Goal: Information Seeking & Learning: Learn about a topic

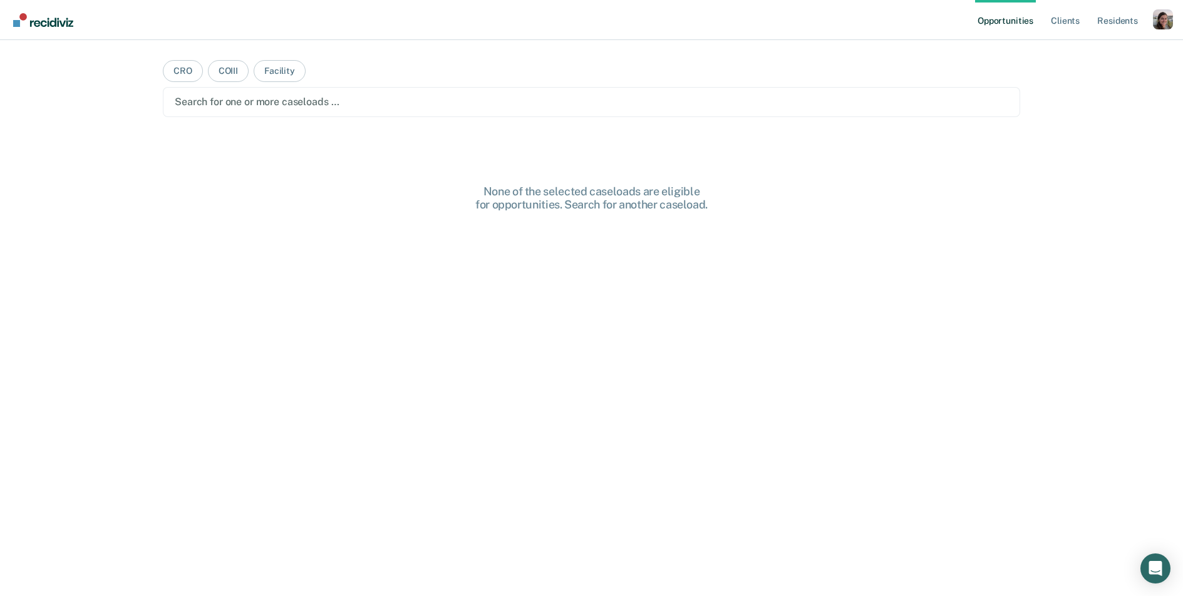
click at [843, 102] on div at bounding box center [592, 102] width 834 height 14
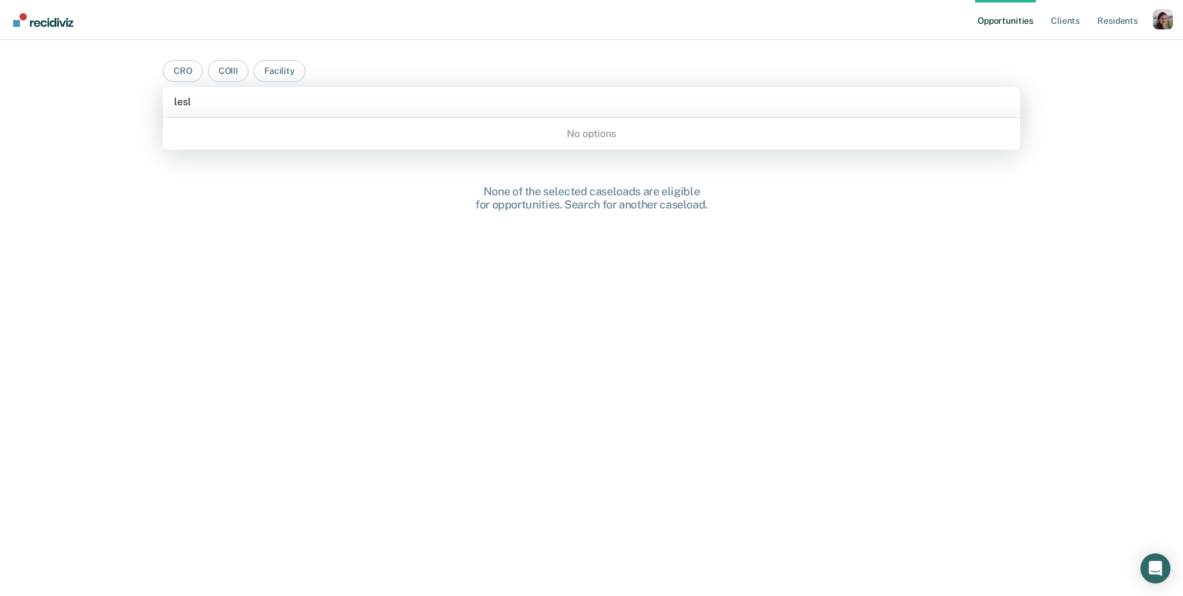
type input "lesl"
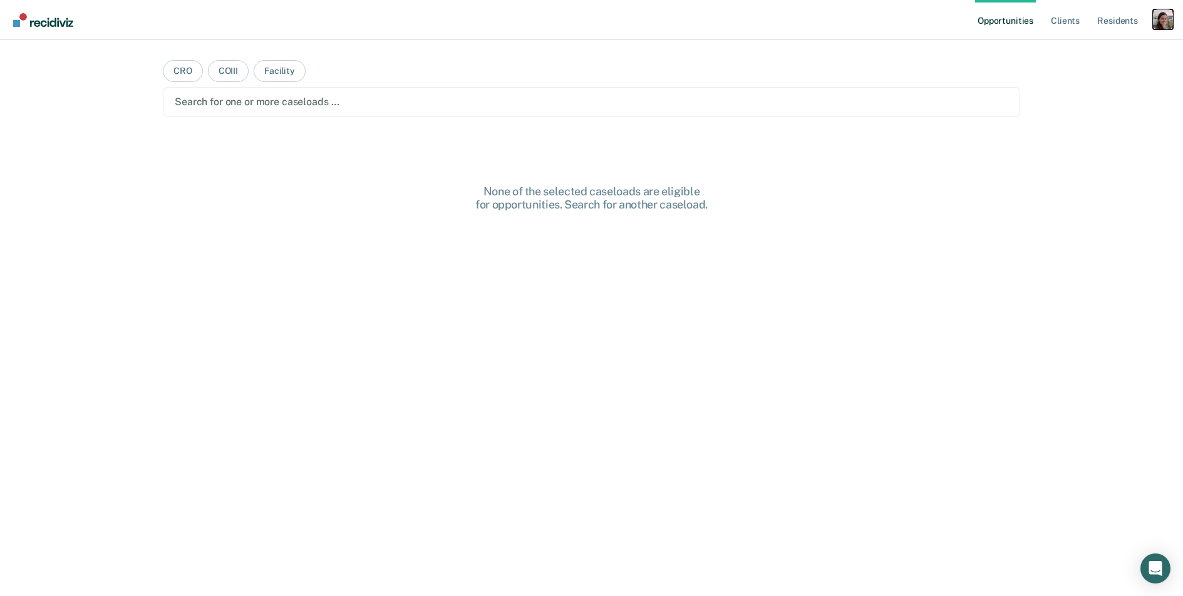
click at [1168, 28] on div "Profile dropdown button" at bounding box center [1163, 19] width 20 height 20
click at [1106, 46] on link "Profile" at bounding box center [1112, 51] width 101 height 11
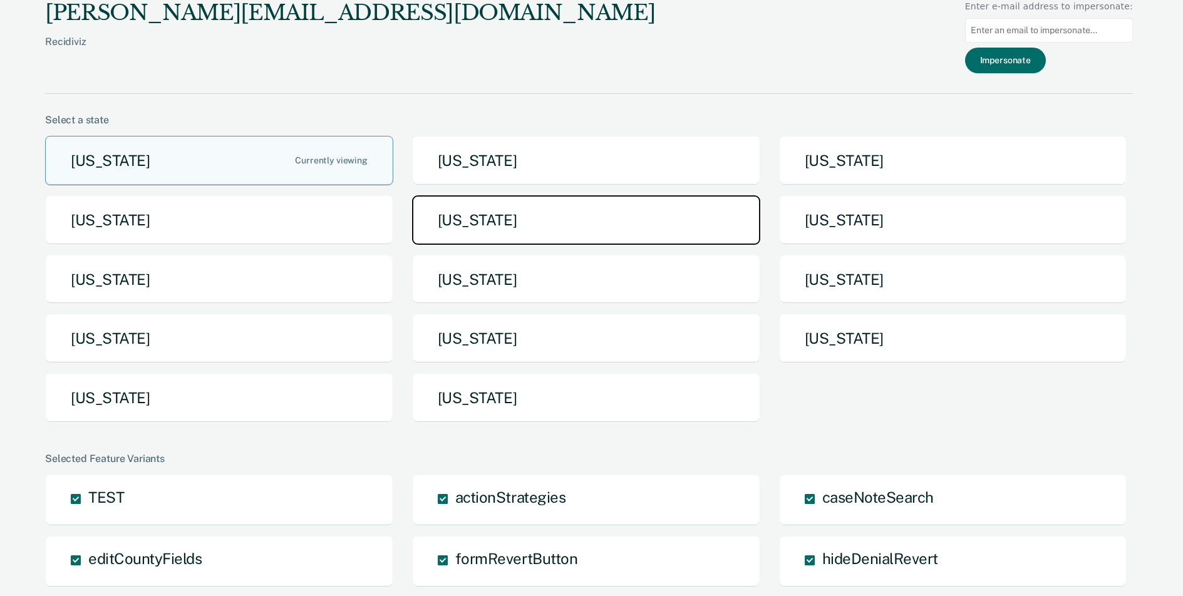
click at [488, 215] on button "[US_STATE]" at bounding box center [586, 219] width 348 height 49
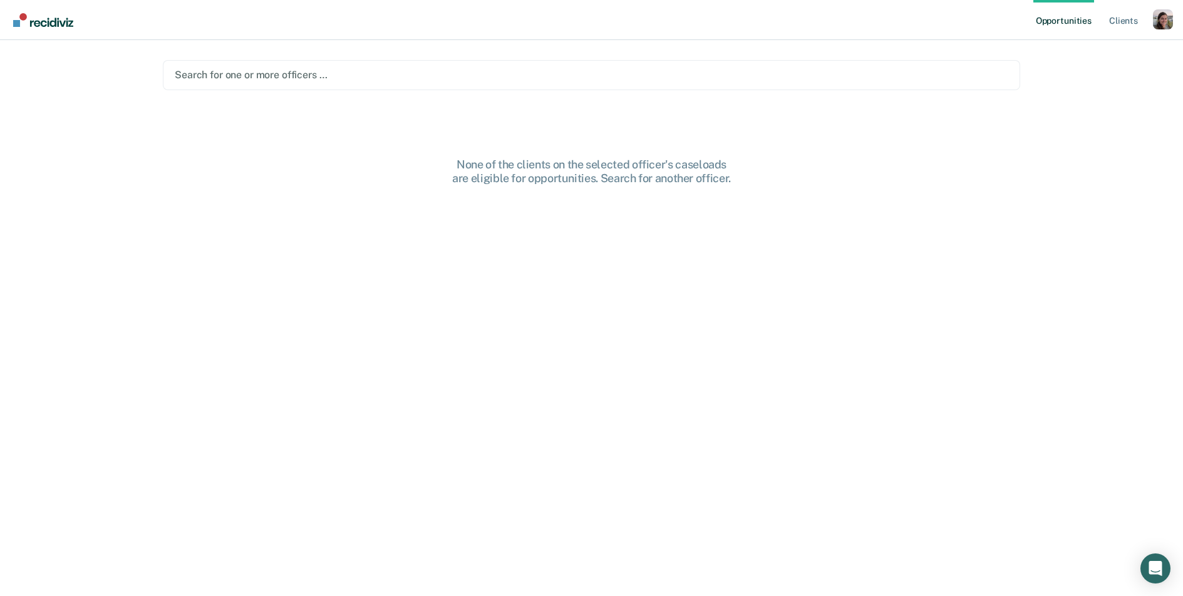
click at [432, 70] on div at bounding box center [592, 75] width 834 height 14
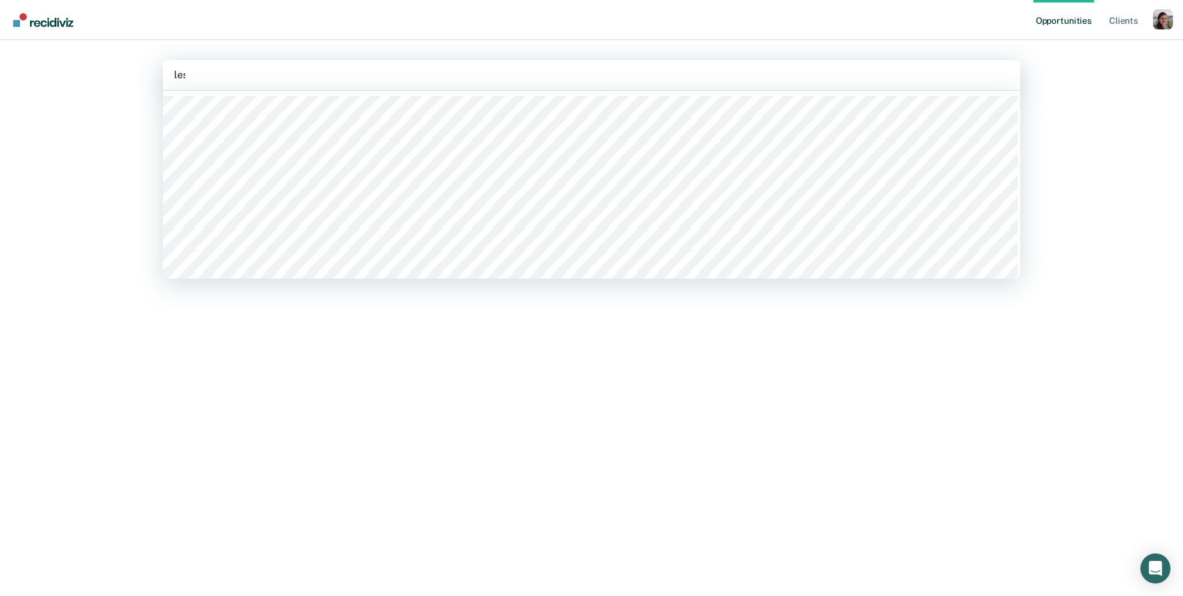
type input "lesl"
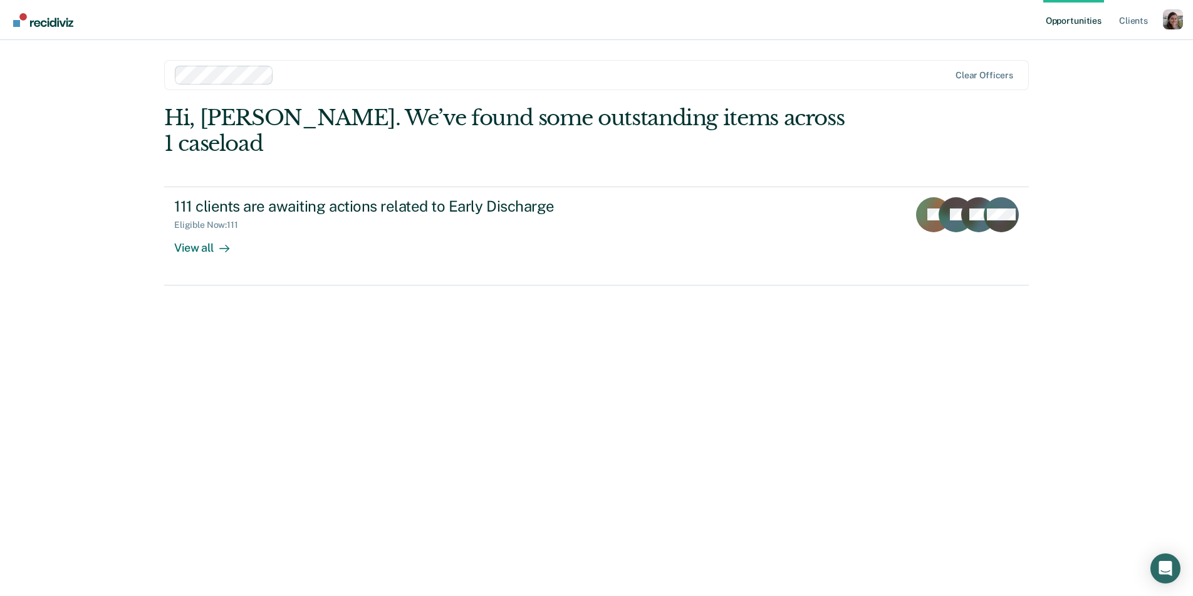
click at [420, 29] on nav "Opportunities Client s Profile How it works Log Out" at bounding box center [596, 20] width 1193 height 40
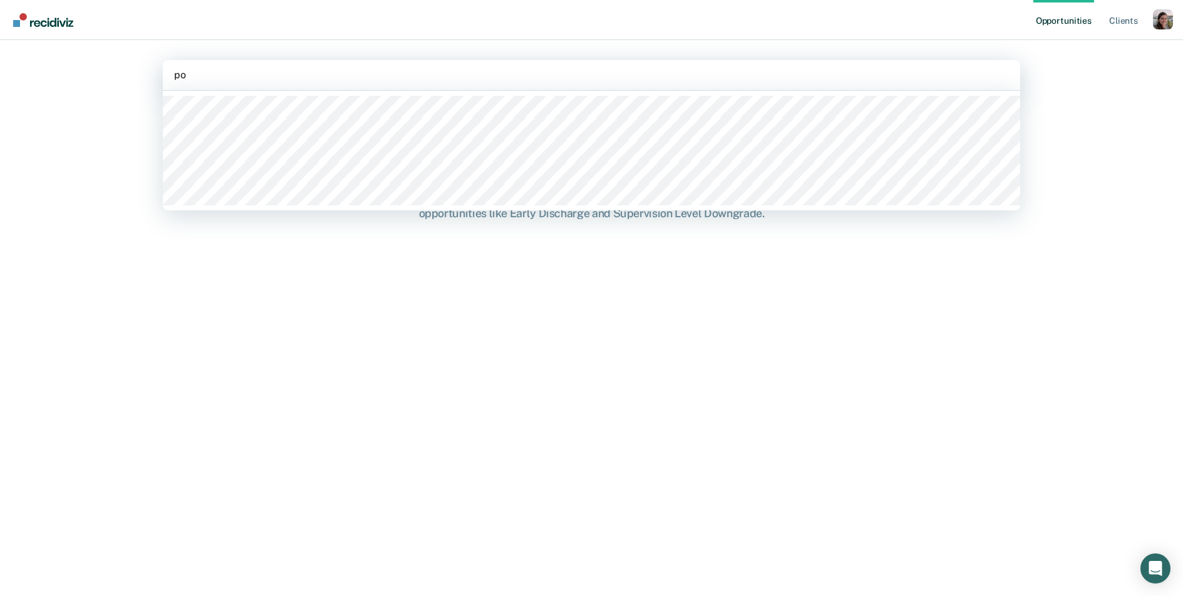
type input "por"
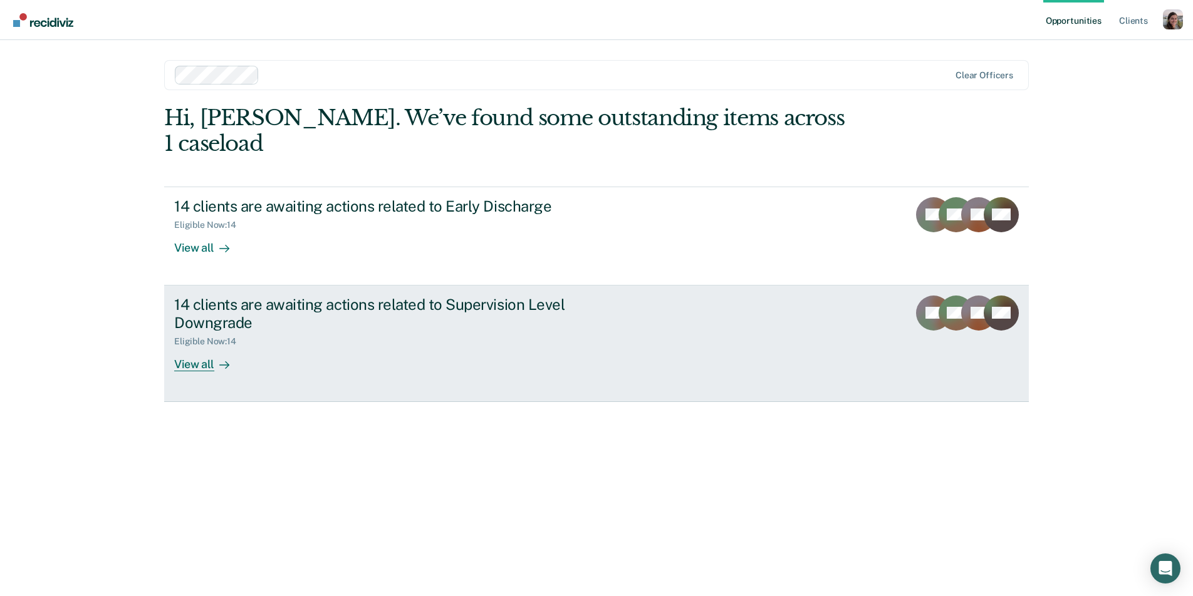
click at [219, 360] on icon at bounding box center [224, 365] width 10 height 10
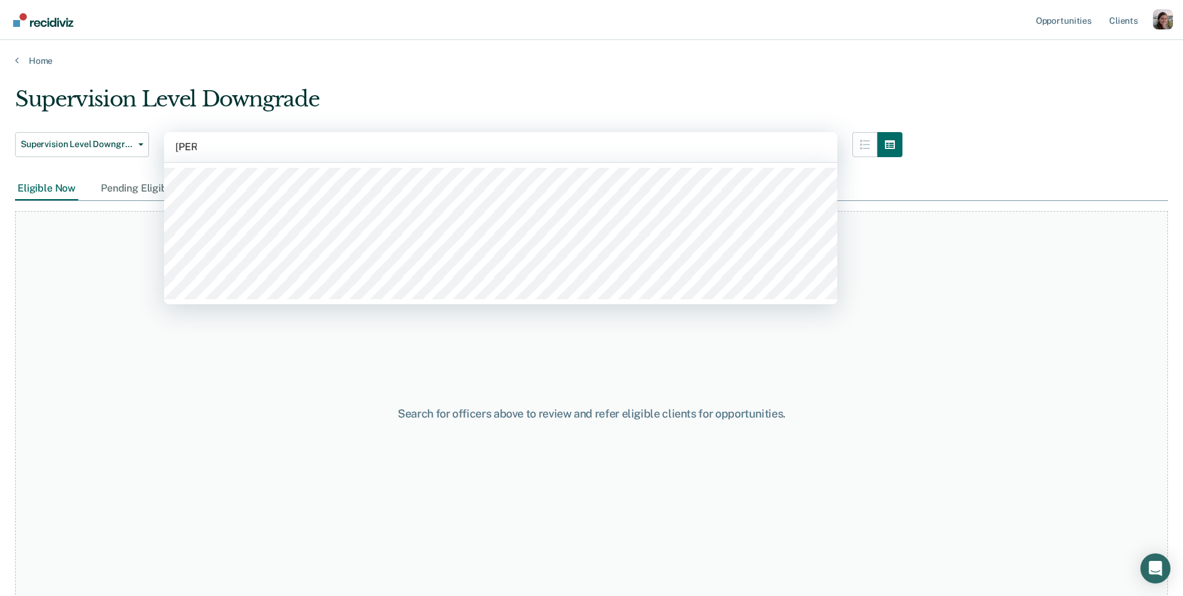
type input "[PERSON_NAME]"
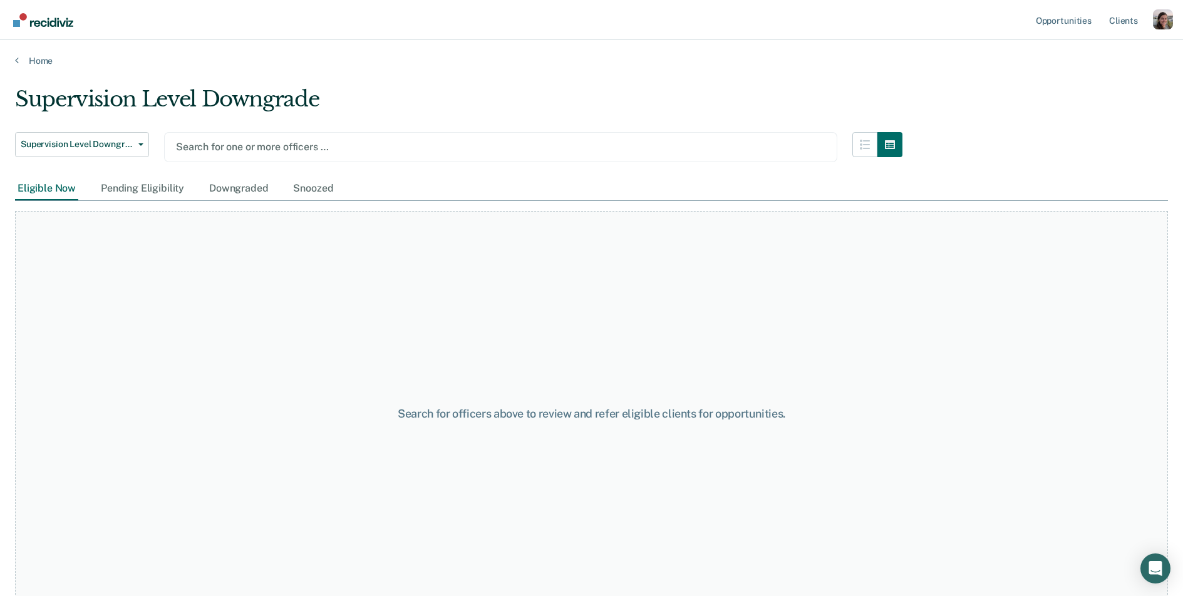
click at [383, 50] on div "Home" at bounding box center [591, 53] width 1183 height 26
click at [18, 61] on icon at bounding box center [17, 60] width 4 height 10
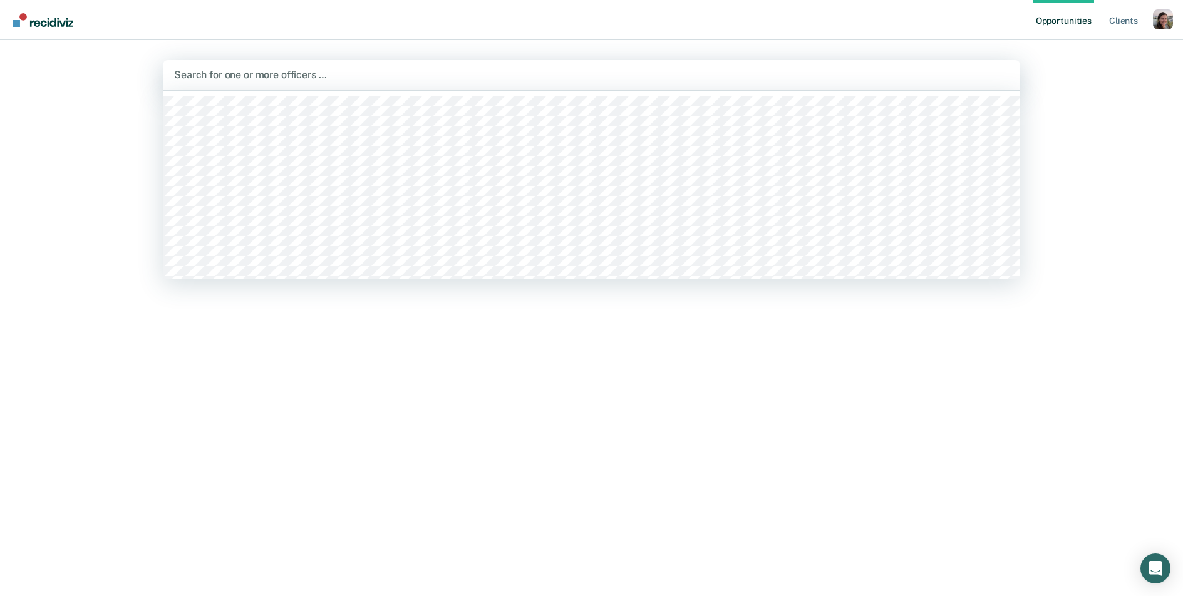
click at [276, 79] on div at bounding box center [591, 75] width 835 height 14
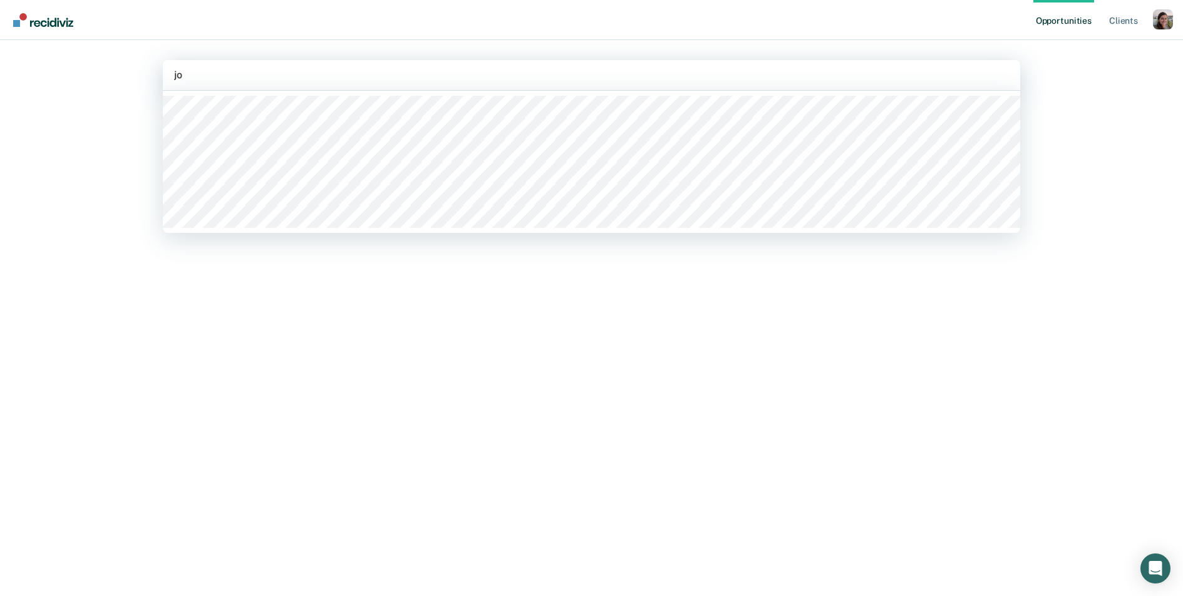
type input "j"
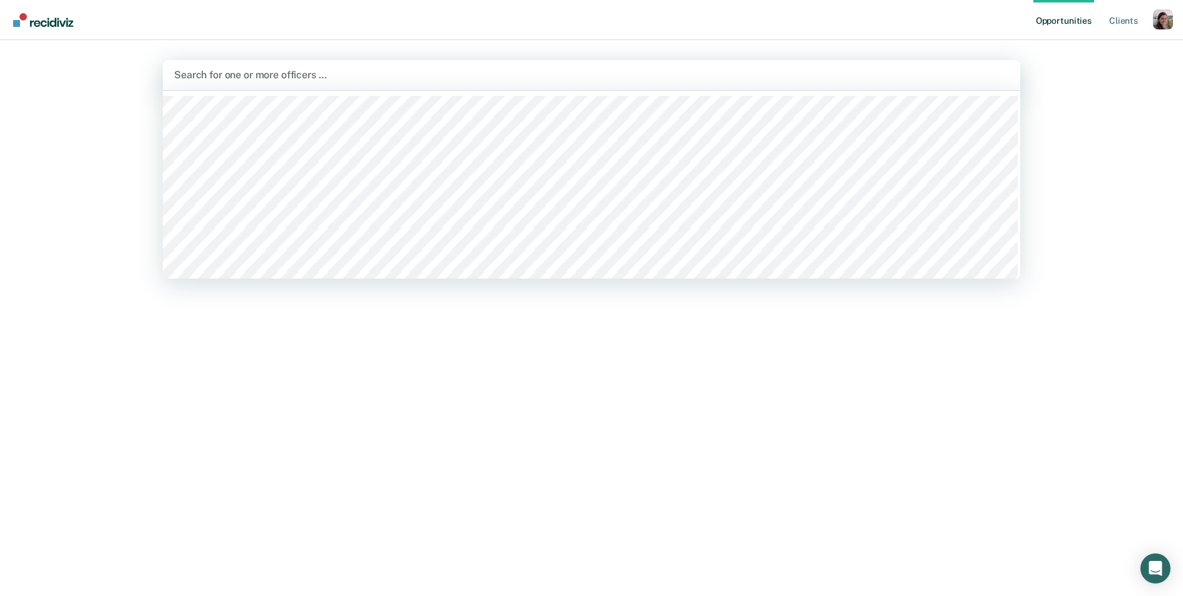
click at [229, 16] on nav "Opportunities Client s Profile How it works Log Out" at bounding box center [591, 20] width 1183 height 40
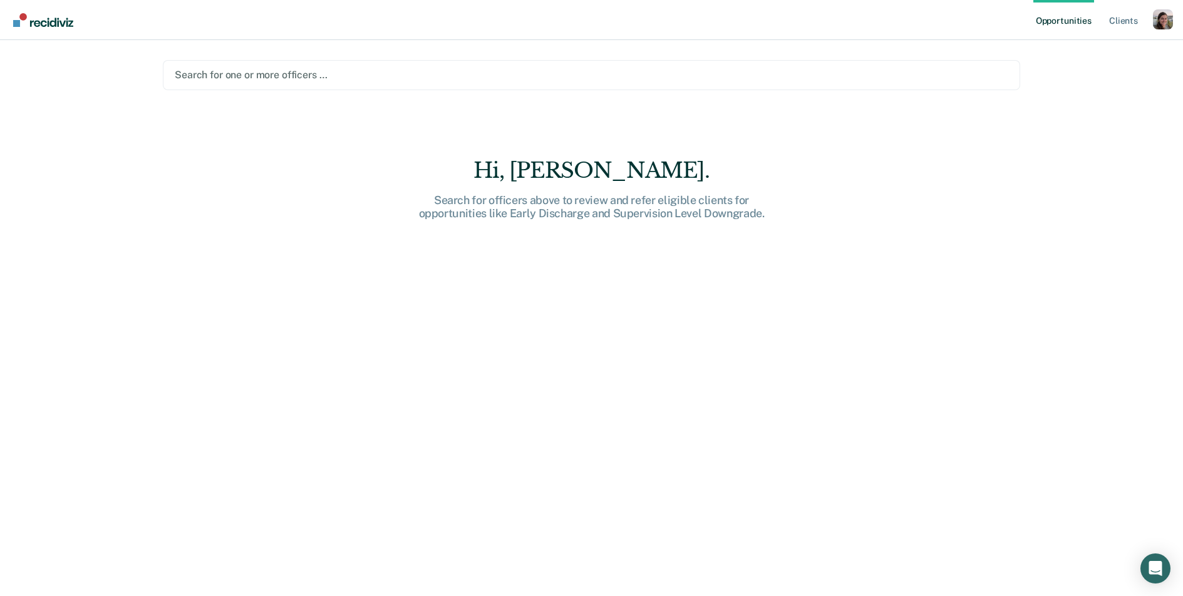
click at [428, 75] on div at bounding box center [592, 75] width 834 height 14
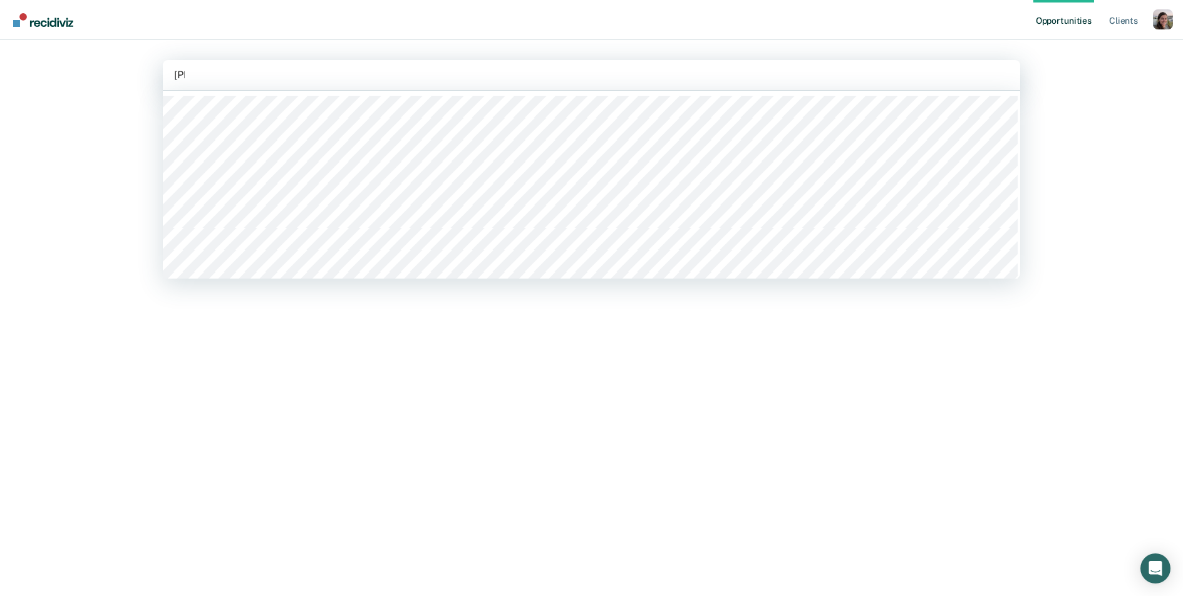
type input "[PERSON_NAME]"
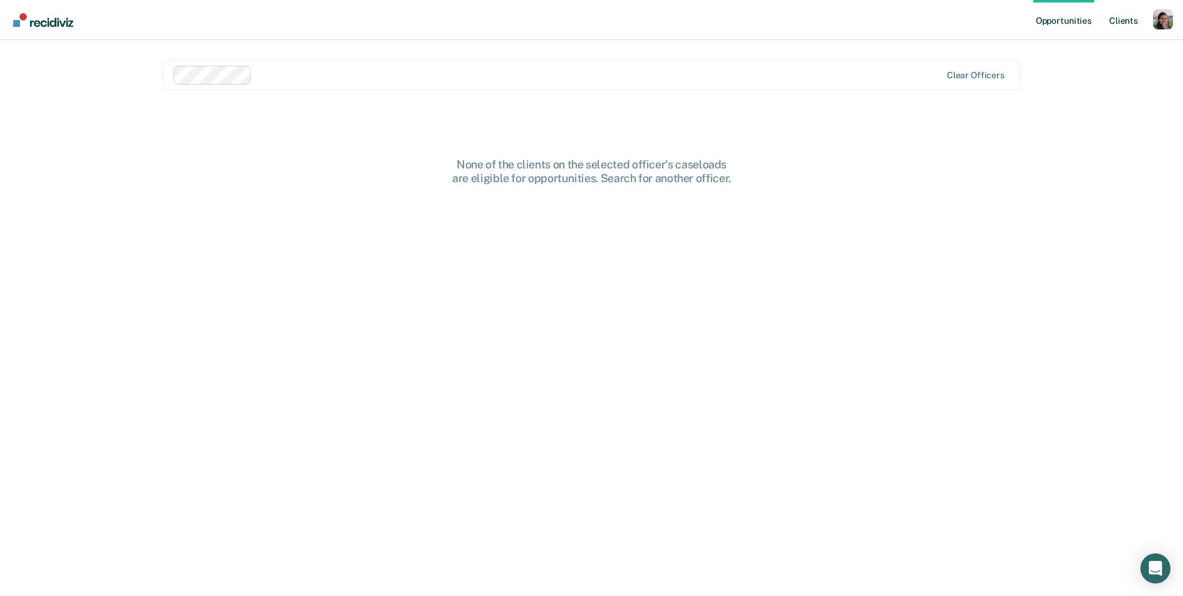
click at [1122, 19] on link "Client s" at bounding box center [1124, 20] width 34 height 40
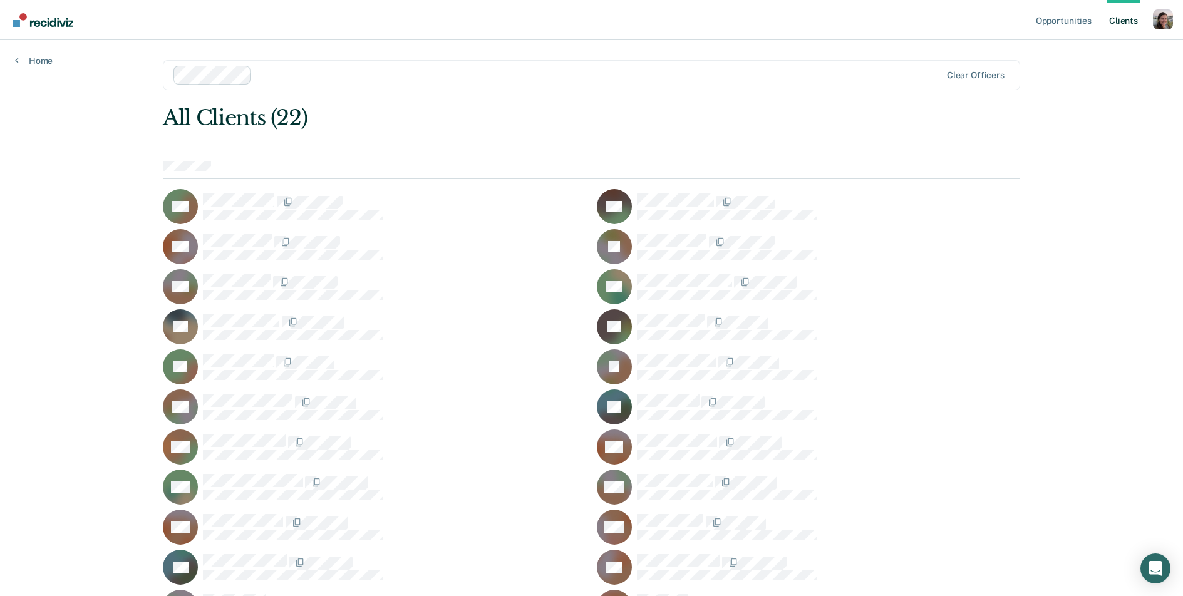
click at [874, 123] on div "All Clients (22) CA EB CB JB BB CE BE JG JH JJ KK PL DM VM SM MM VM WN DP AP JR…" at bounding box center [591, 365] width 857 height 520
click at [489, 33] on nav "Opportunities Client s Profile How it works Log Out" at bounding box center [591, 20] width 1183 height 40
click at [343, 70] on div at bounding box center [599, 75] width 684 height 14
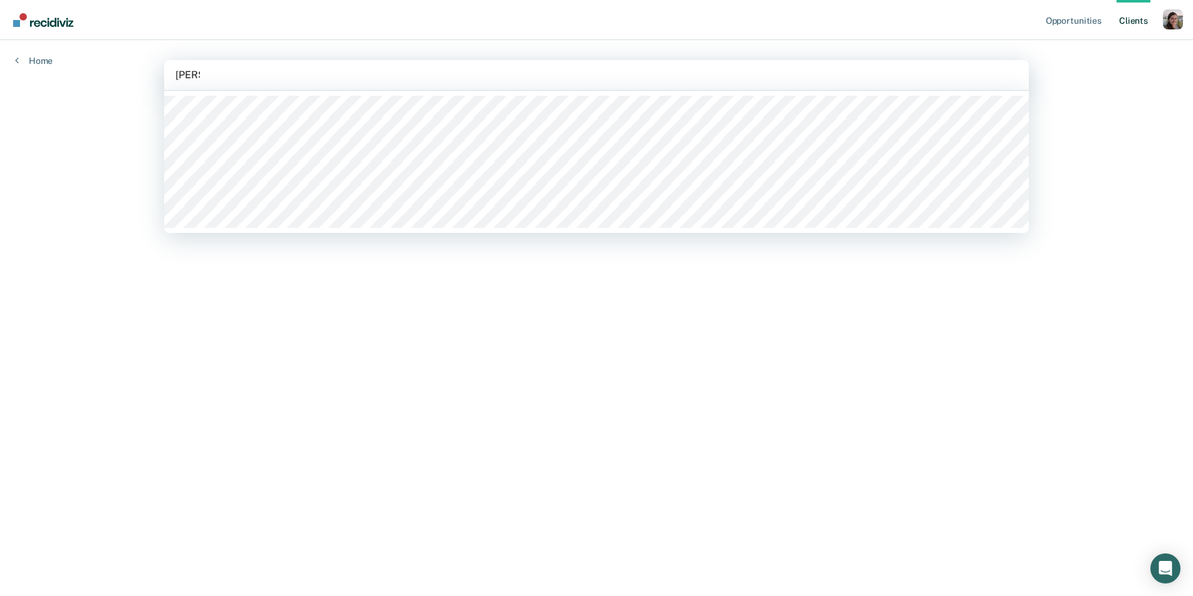
type input "[PERSON_NAME]"
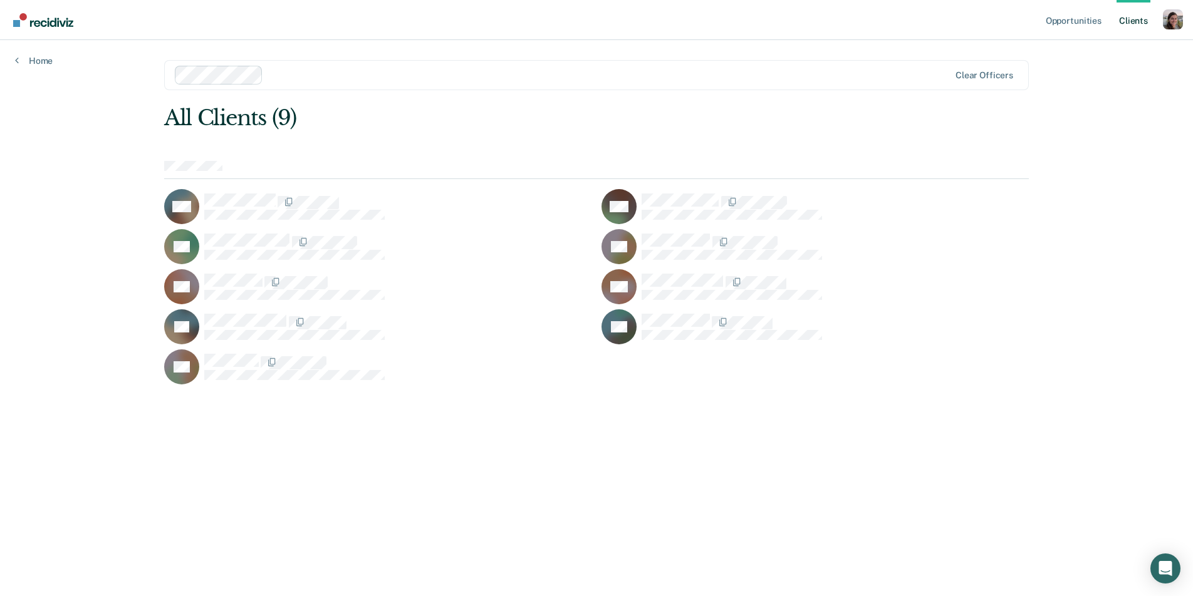
drag, startPoint x: 822, startPoint y: 83, endPoint x: 909, endPoint y: 0, distance: 120.5
click at [824, 81] on div at bounding box center [562, 75] width 775 height 19
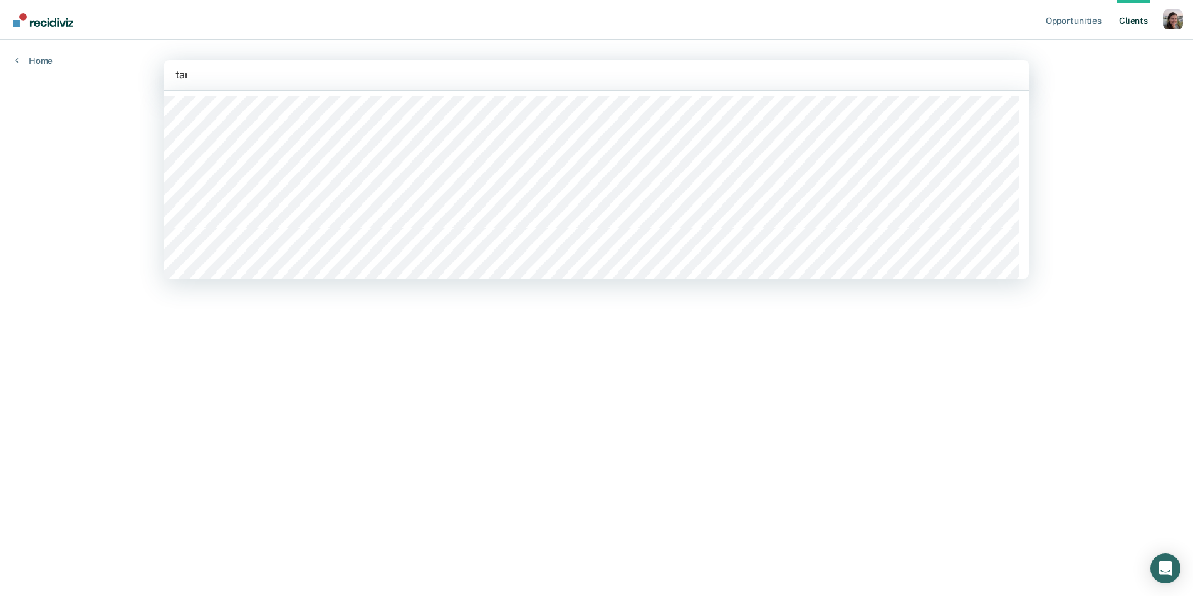
type input "[PERSON_NAME]"
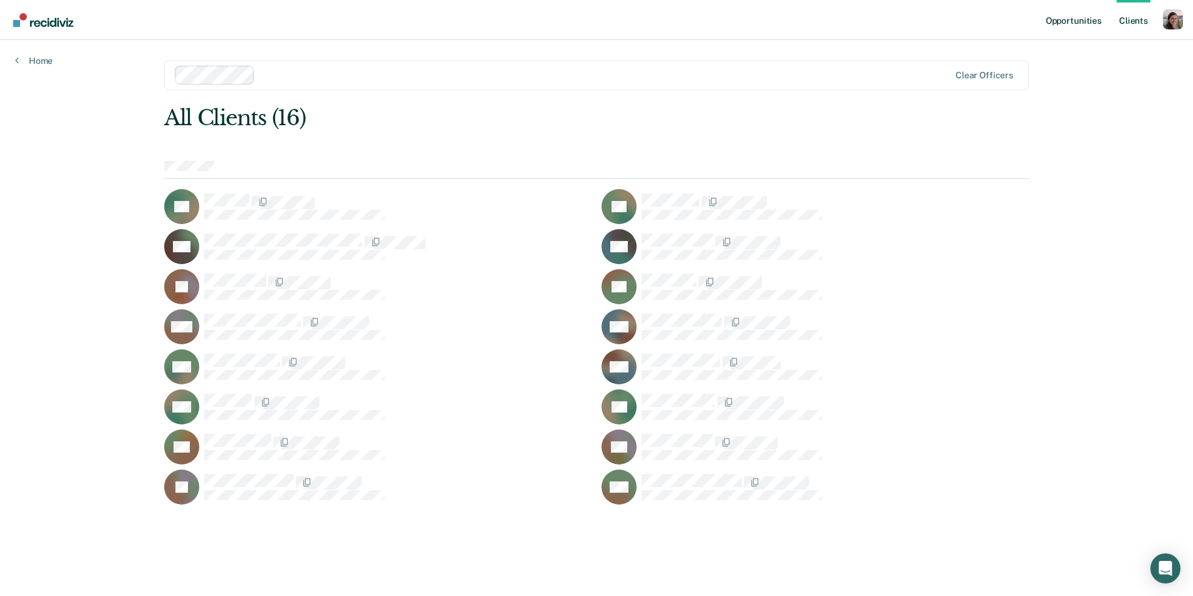
click at [1061, 24] on link "Opportunities" at bounding box center [1073, 20] width 61 height 40
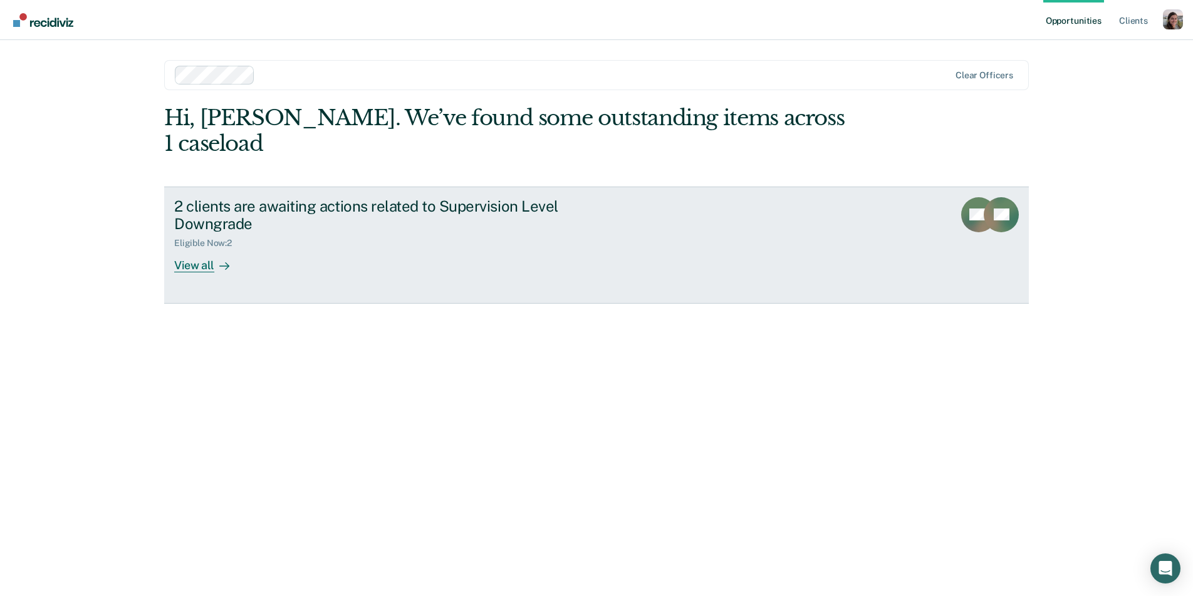
click at [207, 249] on div "View all" at bounding box center [209, 261] width 70 height 24
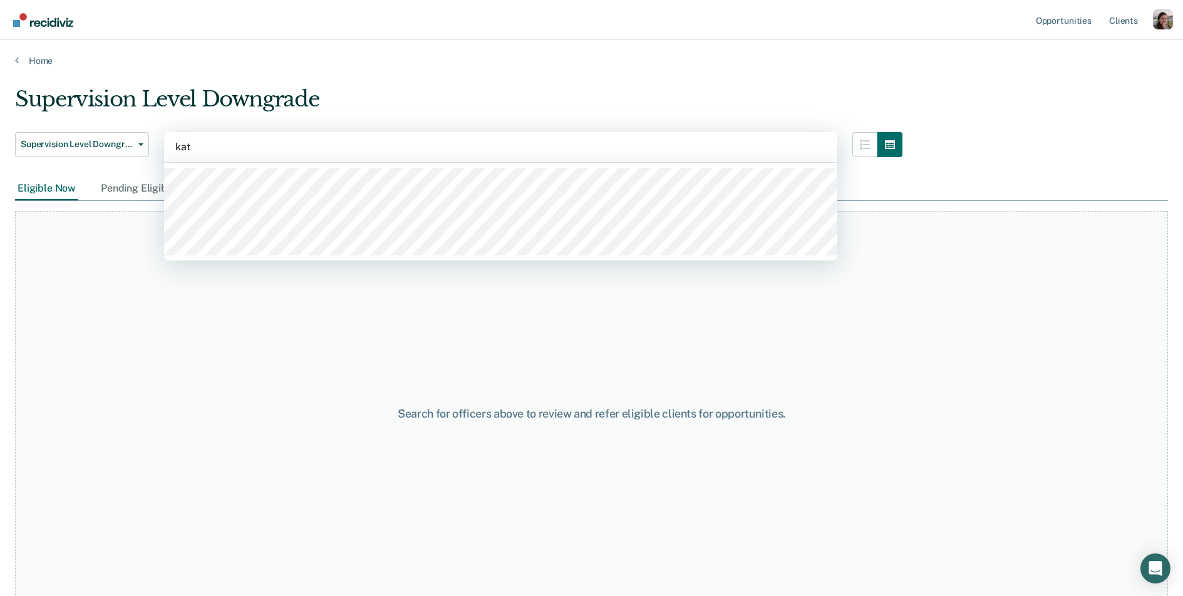
type input "[PERSON_NAME]"
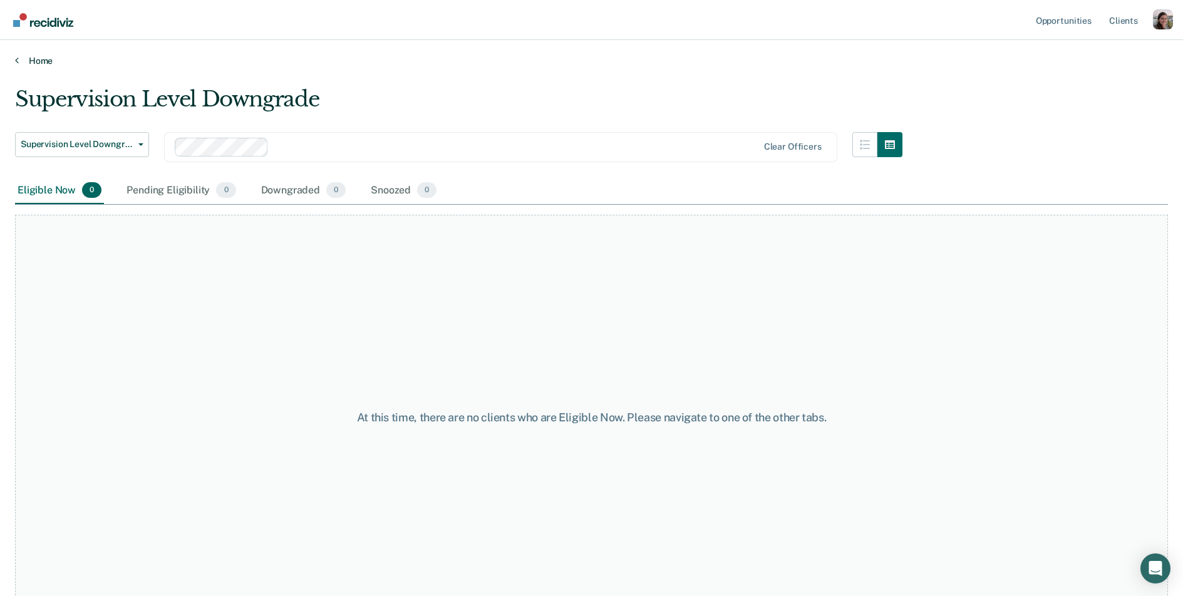
click at [16, 62] on icon at bounding box center [17, 60] width 4 height 10
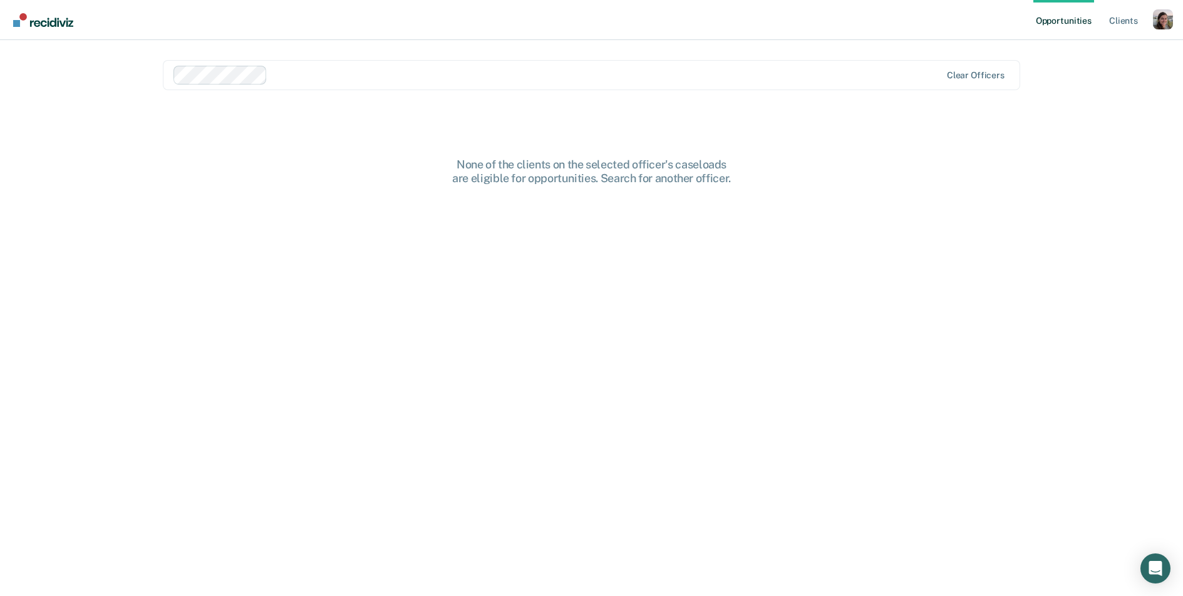
click at [1084, 17] on link "Opportunities" at bounding box center [1063, 20] width 61 height 40
click at [1072, 236] on div "Opportunities Client s Profile How it works Log Out Clear officers None of the …" at bounding box center [591, 298] width 1183 height 596
click at [1114, 18] on link "Client s" at bounding box center [1124, 20] width 34 height 40
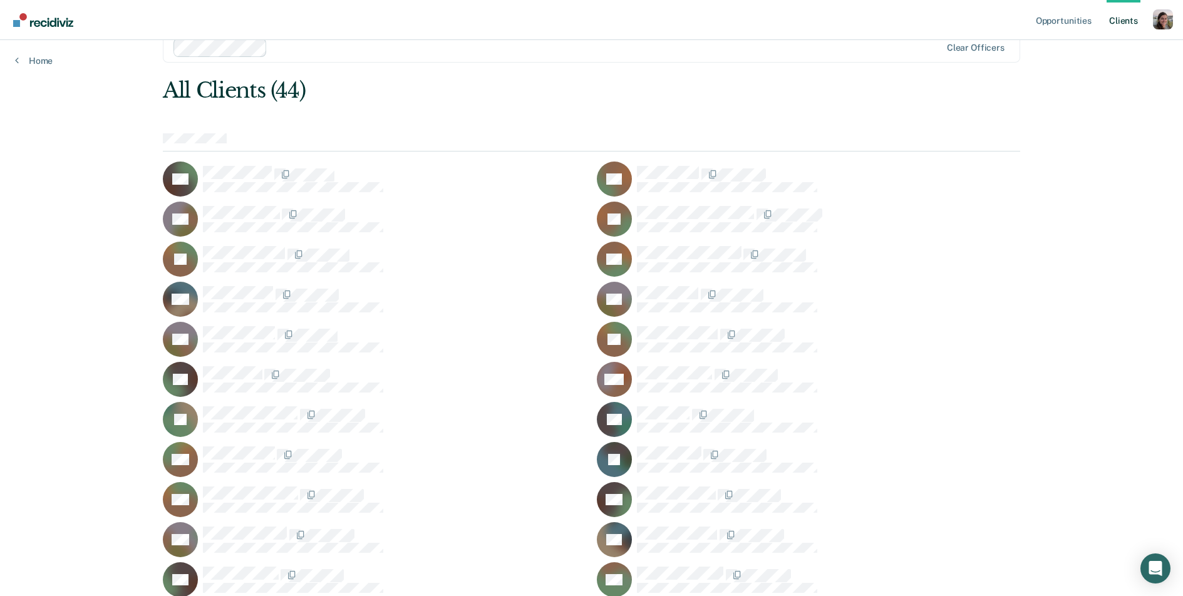
scroll to position [28, 0]
click at [1070, 378] on div "Opportunities Client s Profile How it works Log Out Home Clear officers All Cli…" at bounding box center [591, 530] width 1183 height 1116
drag, startPoint x: 832, startPoint y: 130, endPoint x: 946, endPoint y: 3, distance: 170.4
click at [834, 130] on div "All Clients (44) DA AB CC JK JC BC HC SC SC JC FC MD JD RF MF [PERSON_NAME] ZG …" at bounding box center [591, 558] width 857 height 961
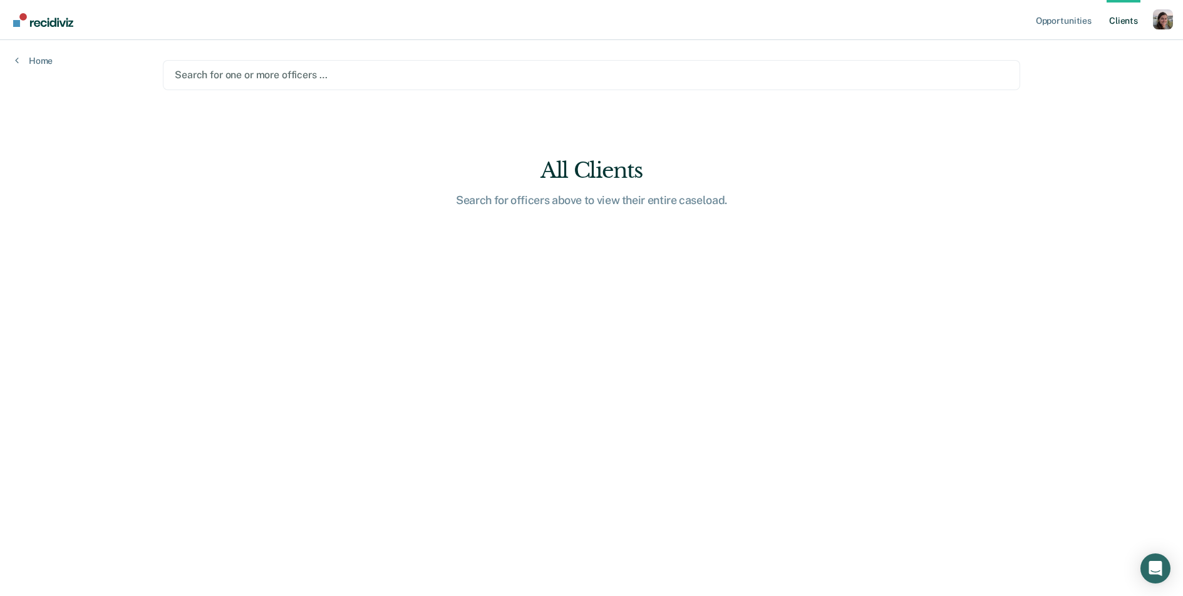
scroll to position [0, 0]
click at [244, 76] on div at bounding box center [596, 75] width 841 height 14
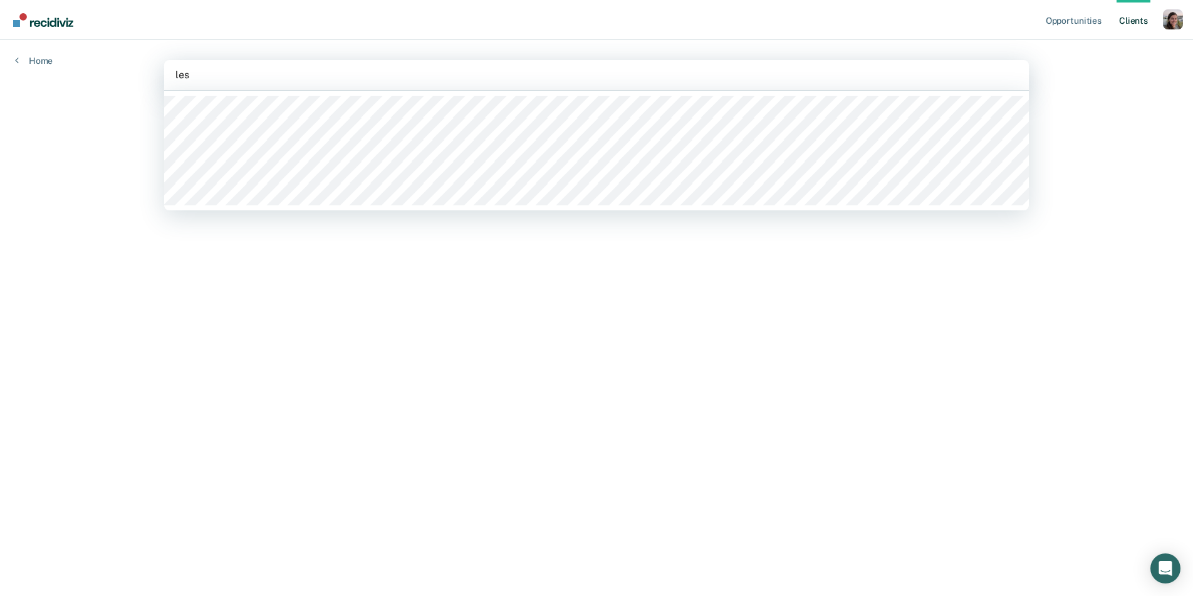
type input "lesl"
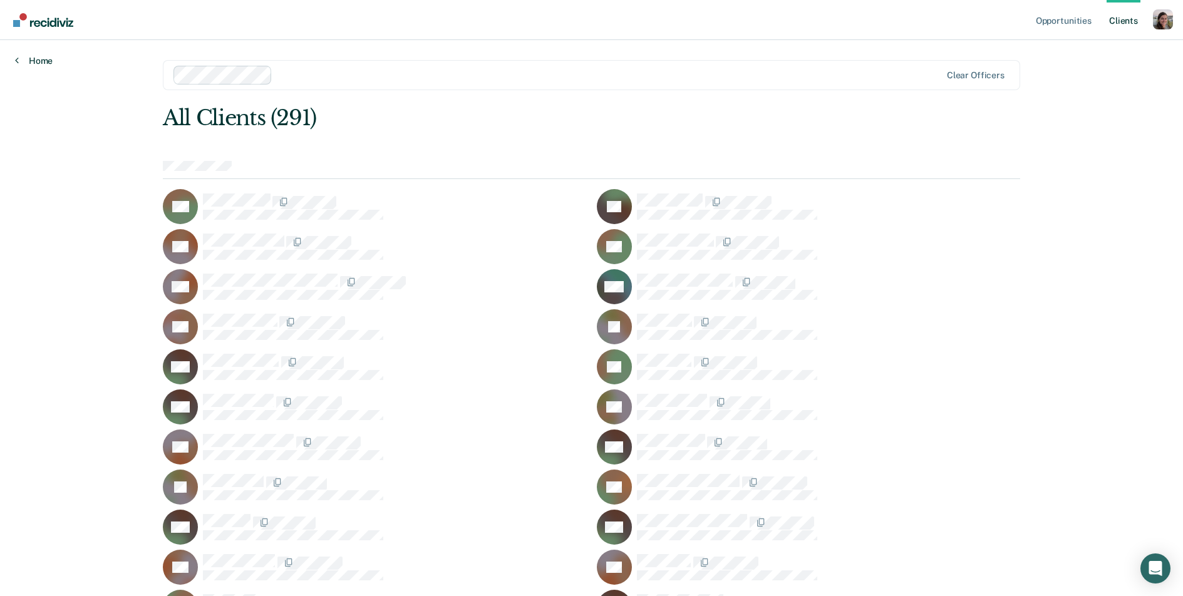
click at [35, 59] on link "Home" at bounding box center [34, 60] width 38 height 11
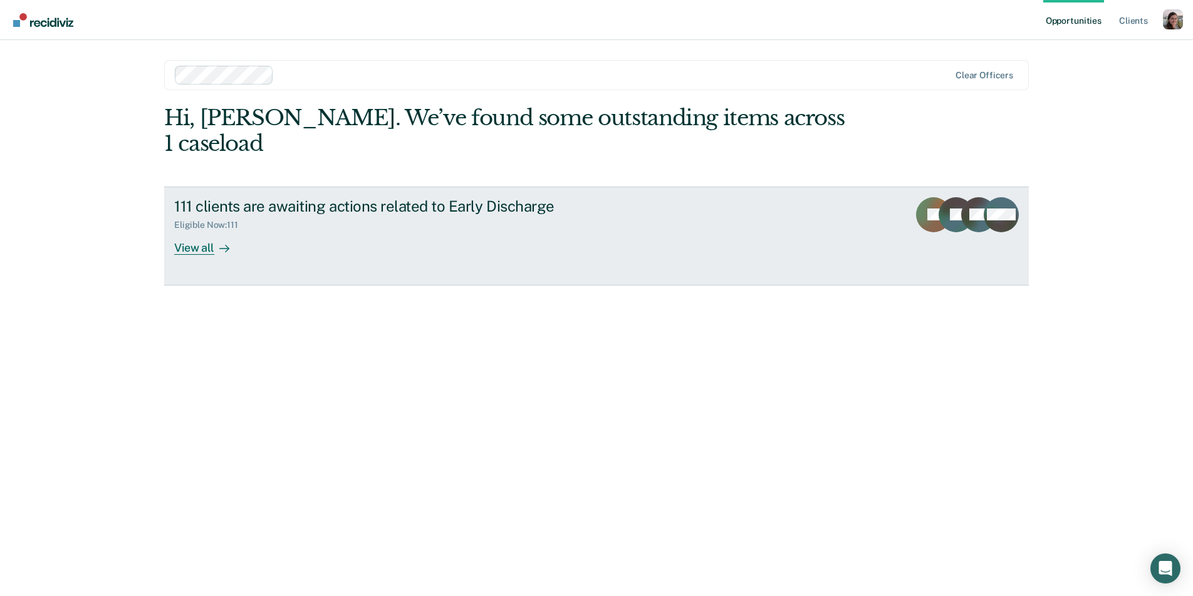
click at [224, 244] on icon at bounding box center [224, 249] width 10 height 10
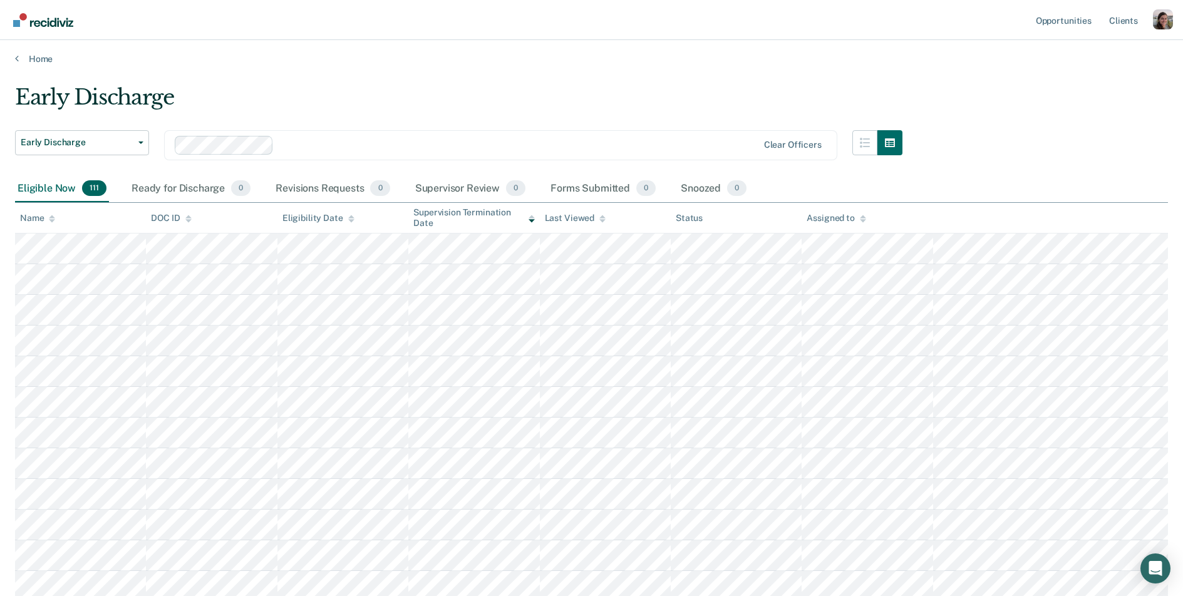
scroll to position [3, 0]
click at [1119, 25] on link "Client s" at bounding box center [1124, 20] width 34 height 40
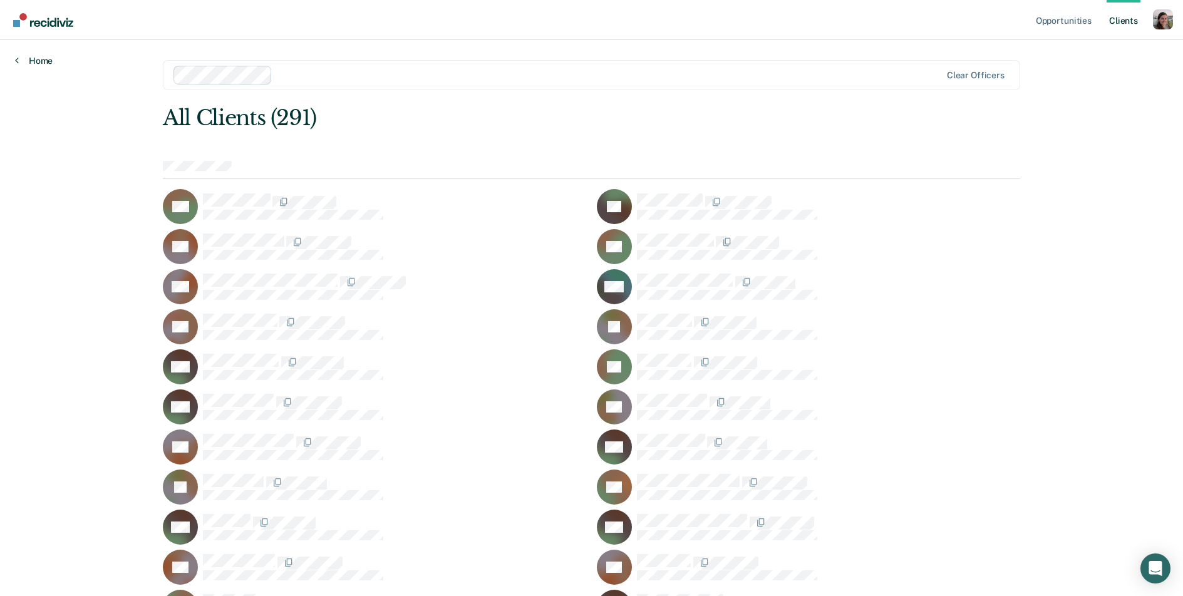
click at [19, 57] on link "Home" at bounding box center [34, 60] width 38 height 11
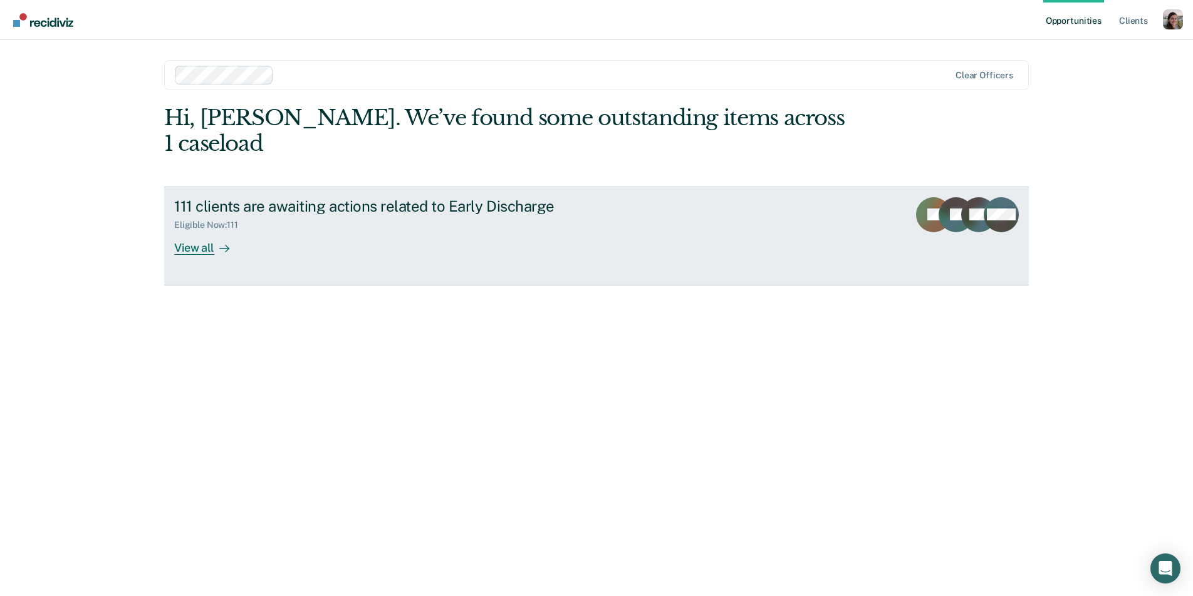
click at [197, 230] on div "View all" at bounding box center [209, 242] width 70 height 24
